Goal: Check status: Check status

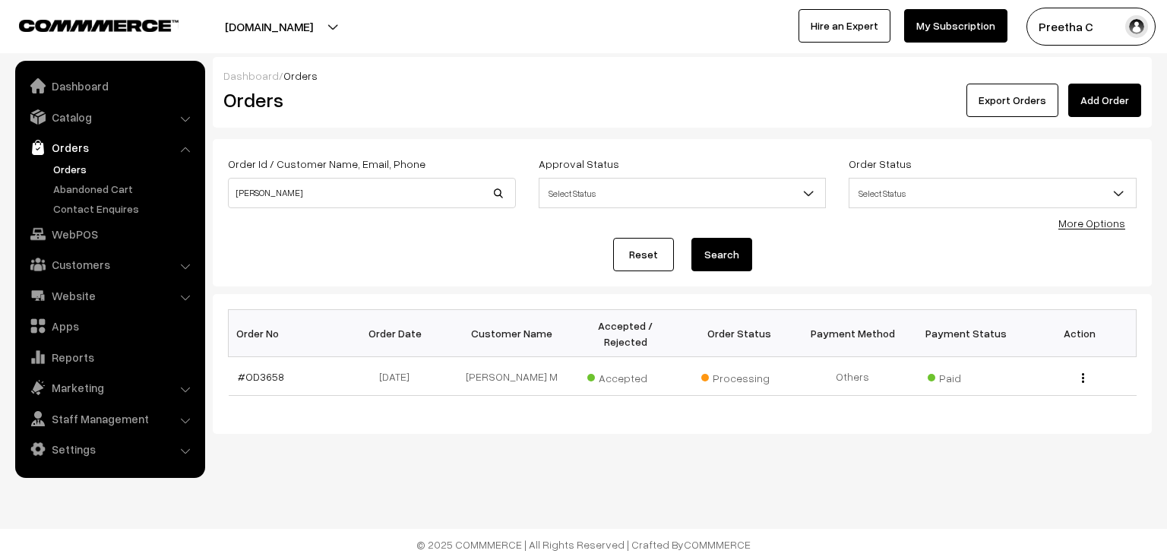
click at [81, 151] on link "Orders" at bounding box center [109, 147] width 181 height 27
click at [79, 166] on link "Orders" at bounding box center [124, 169] width 150 height 16
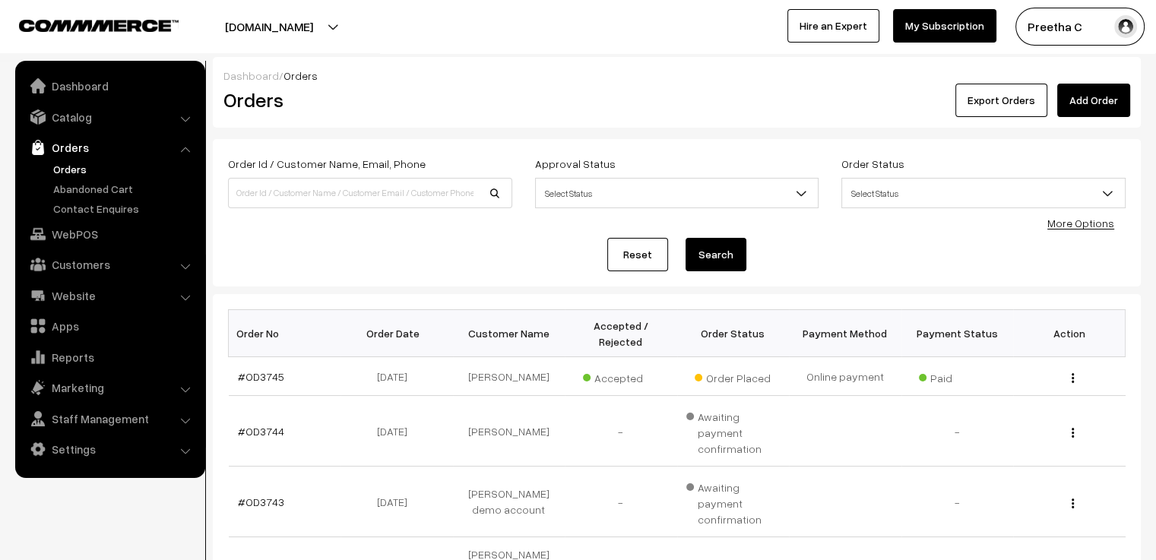
click at [73, 153] on link "Orders" at bounding box center [109, 147] width 181 height 27
click at [74, 117] on link "Catalog" at bounding box center [109, 116] width 181 height 27
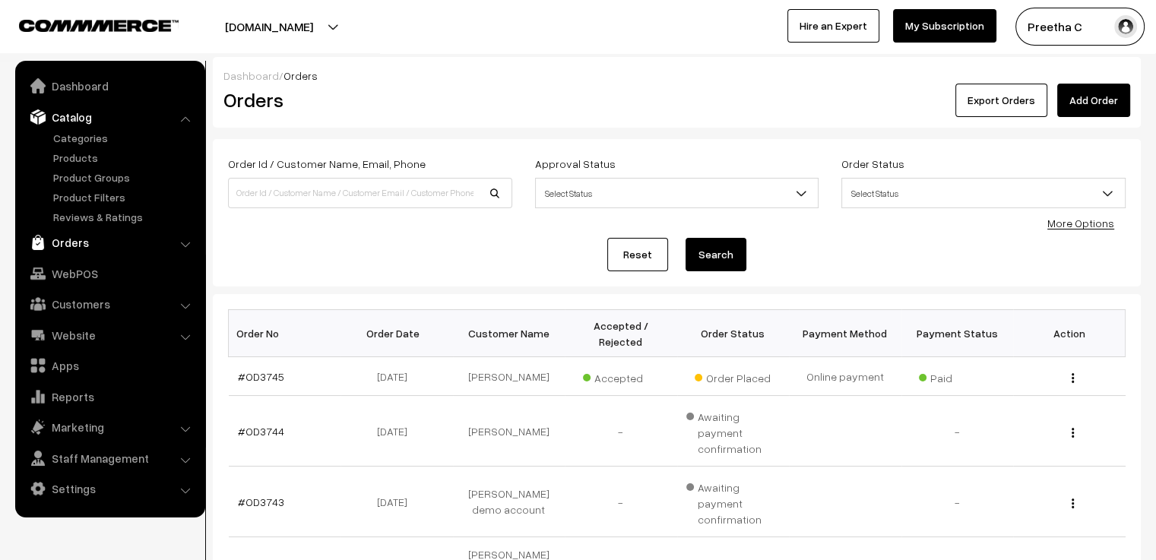
click at [63, 242] on link "Orders" at bounding box center [109, 242] width 181 height 27
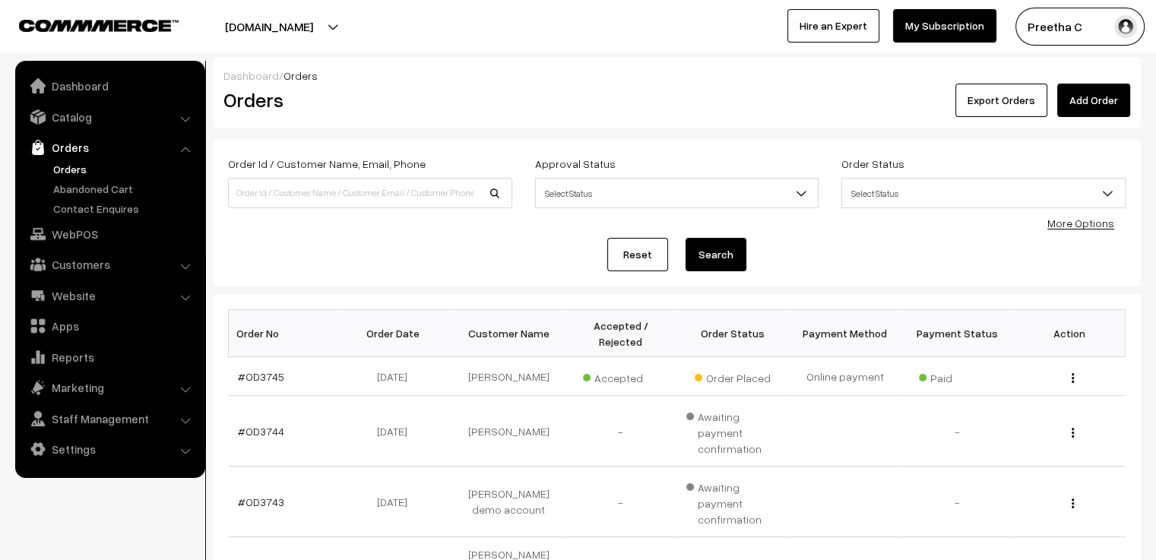
click at [67, 170] on link "Orders" at bounding box center [124, 169] width 150 height 16
drag, startPoint x: 706, startPoint y: 361, endPoint x: 777, endPoint y: 353, distance: 71.2
click at [777, 357] on td "Order Placed" at bounding box center [733, 376] width 112 height 39
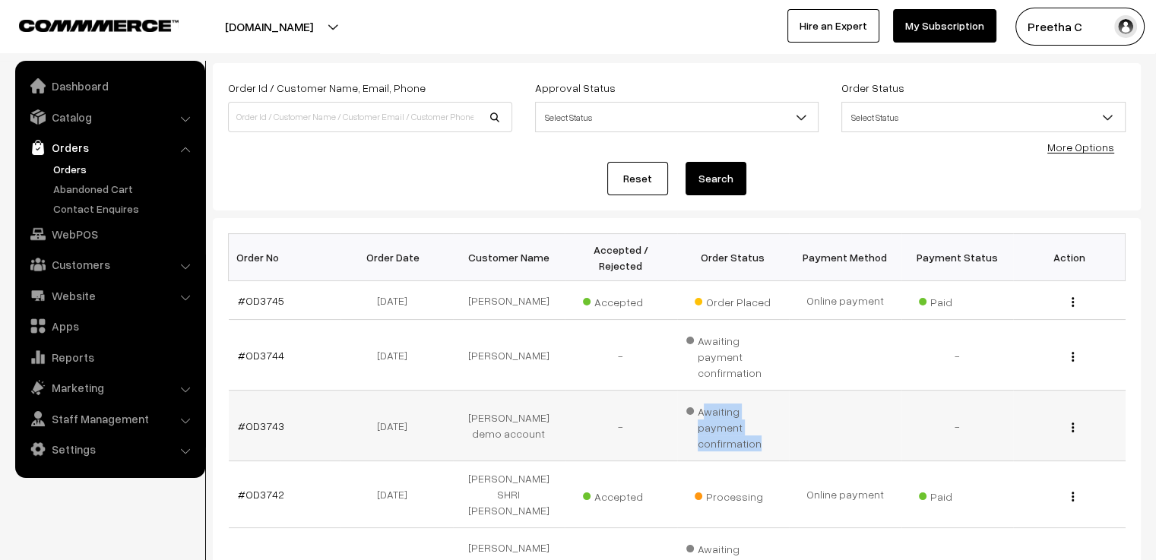
drag, startPoint x: 703, startPoint y: 379, endPoint x: 781, endPoint y: 394, distance: 79.7
click at [781, 394] on td "Awaiting payment confirmation" at bounding box center [733, 426] width 112 height 71
click at [800, 394] on td at bounding box center [845, 426] width 112 height 71
drag, startPoint x: 763, startPoint y: 392, endPoint x: 701, endPoint y: 373, distance: 65.1
click at [701, 400] on span "Awaiting payment confirmation" at bounding box center [733, 426] width 94 height 52
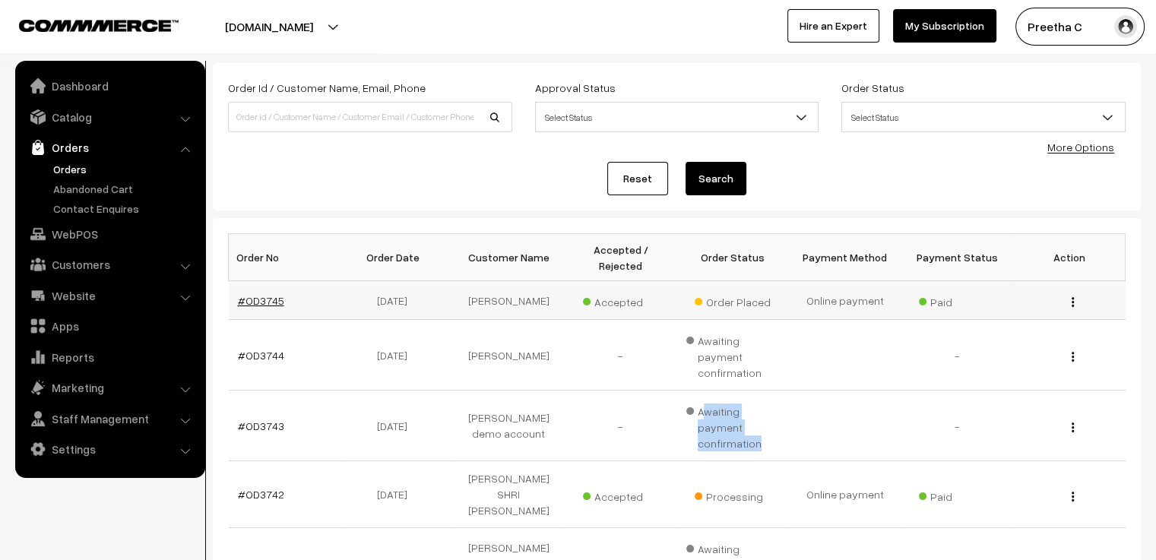
click at [267, 294] on link "#OD3745" at bounding box center [261, 300] width 46 height 13
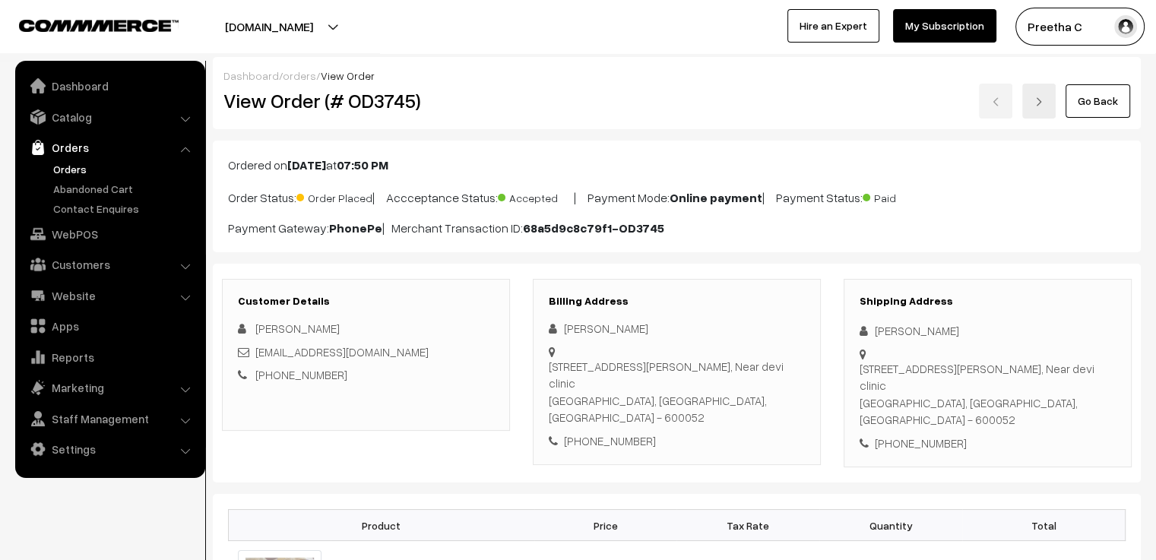
click at [296, 74] on link "orders" at bounding box center [299, 75] width 33 height 13
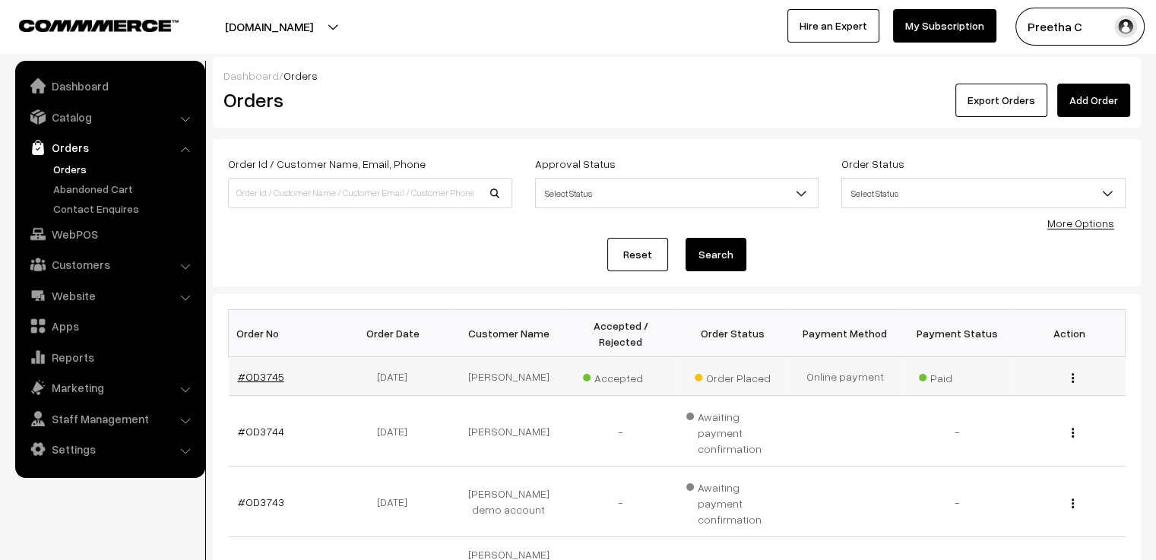
click at [272, 370] on link "#OD3745" at bounding box center [261, 376] width 46 height 13
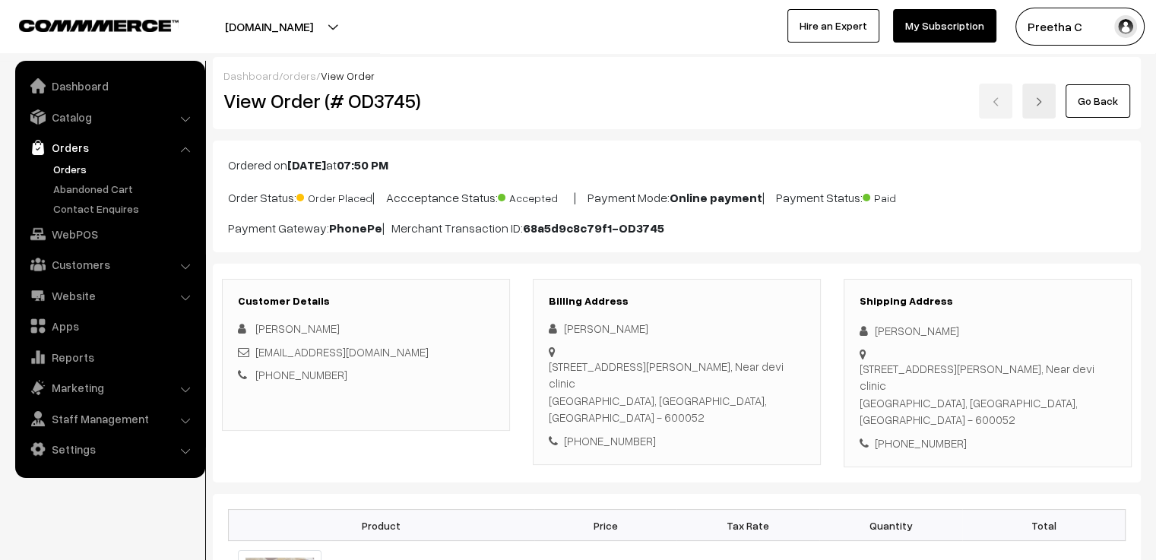
click at [297, 78] on link "orders" at bounding box center [299, 75] width 33 height 13
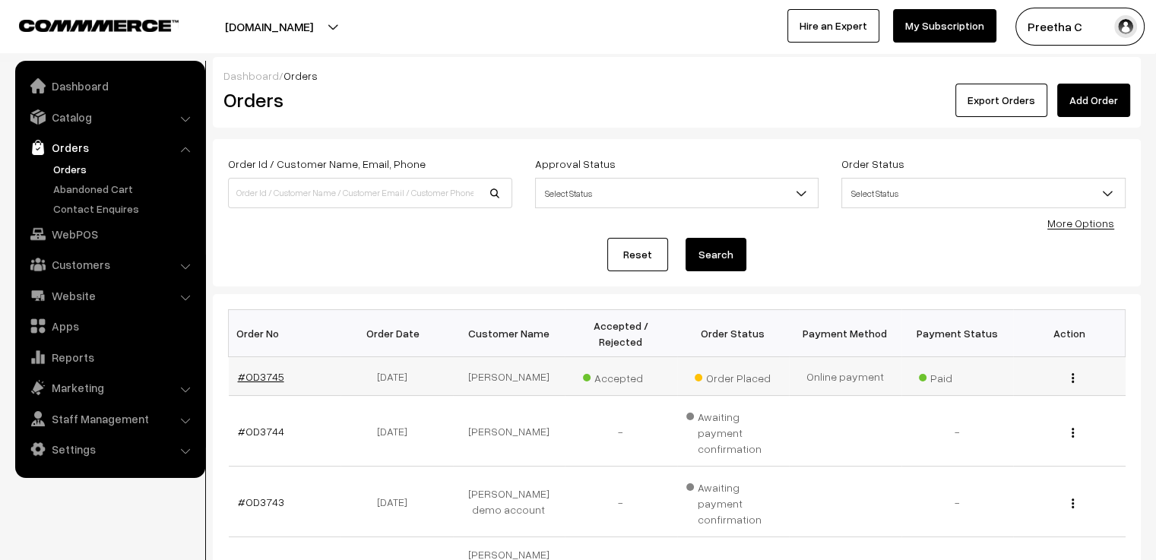
click at [264, 370] on link "#OD3745" at bounding box center [261, 376] width 46 height 13
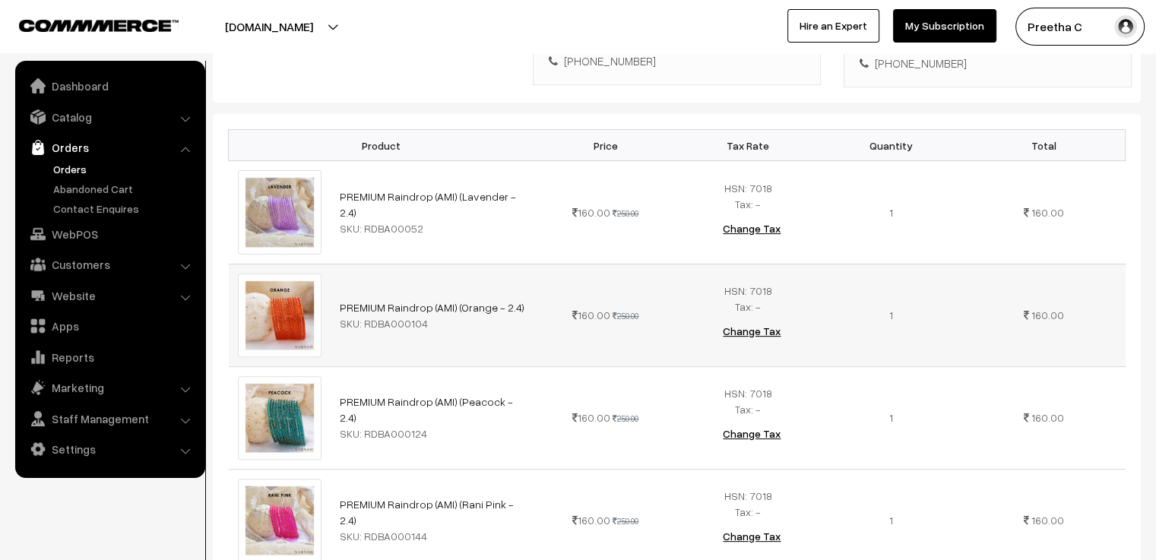
scroll to position [456, 0]
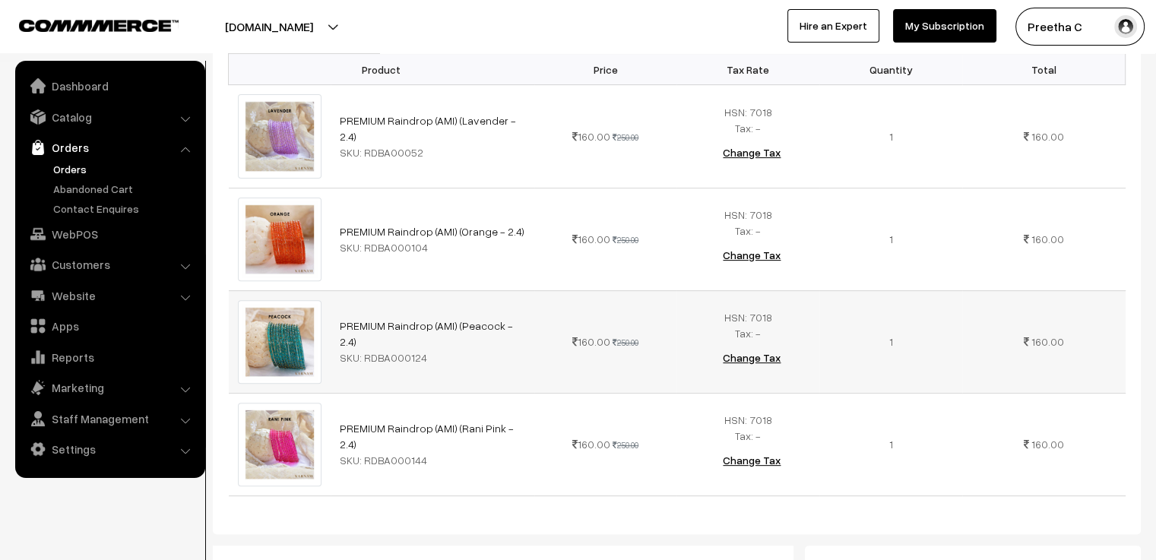
drag, startPoint x: 207, startPoint y: 464, endPoint x: 298, endPoint y: 369, distance: 131.7
click at [272, 400] on tr "PREMIUM Raindrop (AMI) (Rani Pink - 2.4) SKU: RDBA000144 160.00 250.00" at bounding box center [677, 444] width 897 height 103
click at [511, 470] on td "PREMIUM Raindrop (AMI) (Rani Pink - 2.4) SKU: RDBA000144" at bounding box center [433, 444] width 204 height 103
